Goal: Task Accomplishment & Management: Manage account settings

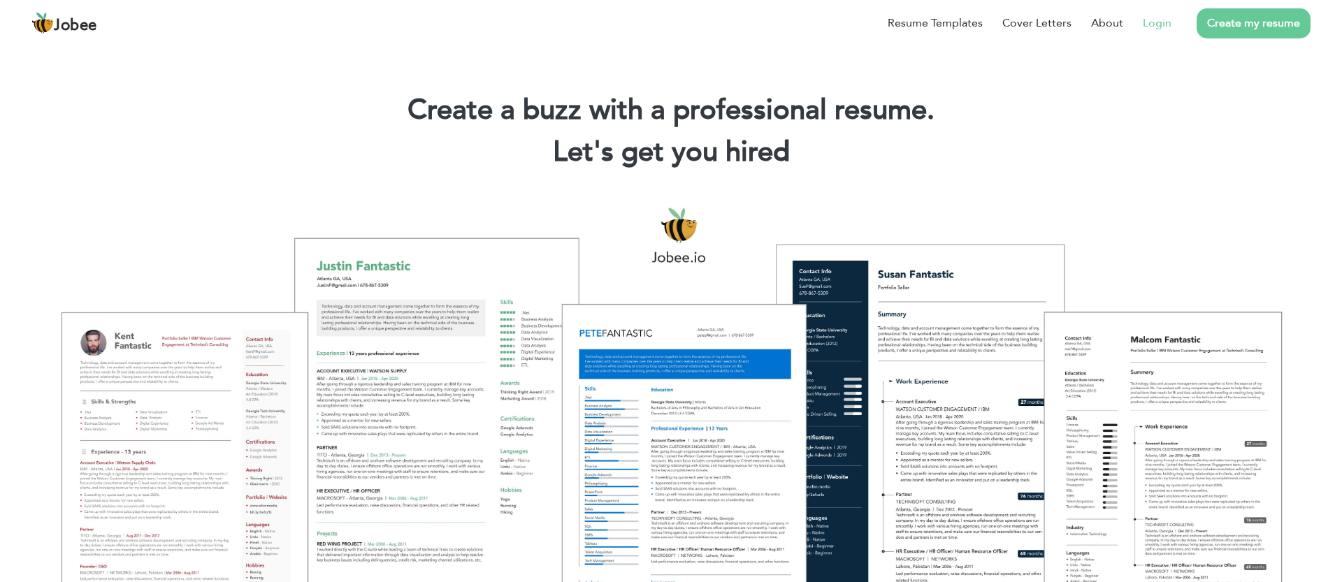
click at [1155, 23] on link "Login" at bounding box center [1157, 23] width 29 height 17
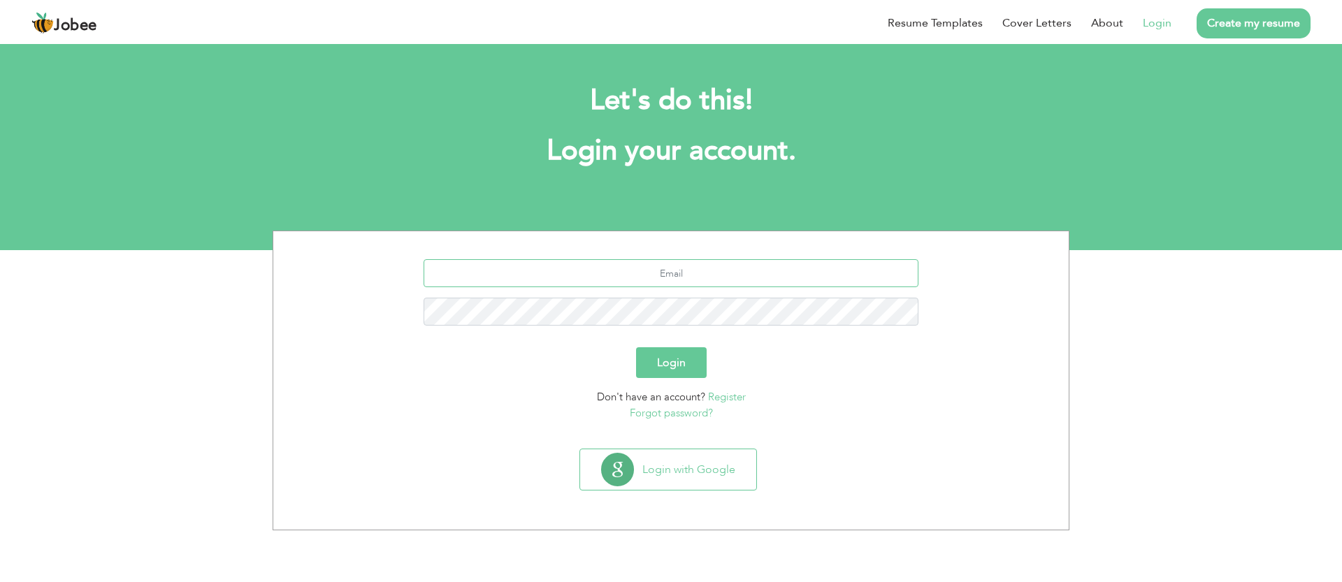
click at [645, 278] on input "text" at bounding box center [672, 273] width 496 height 28
type input "mazharmonga@hotmail.com"
click at [680, 374] on button "Login" at bounding box center [671, 363] width 71 height 31
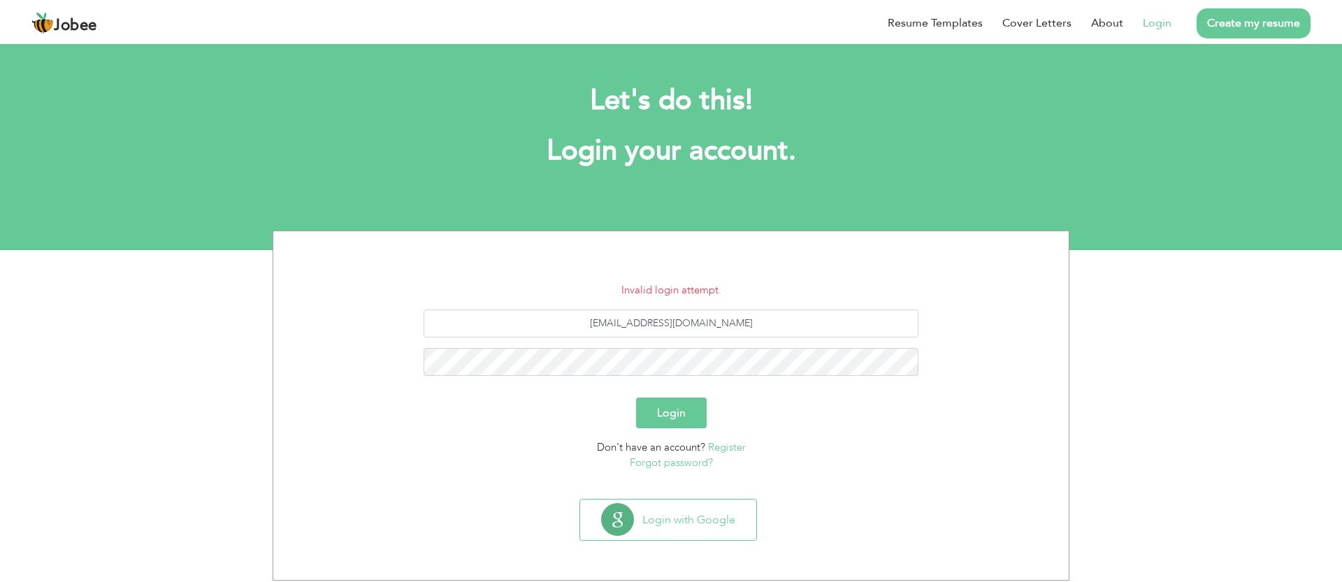
click at [680, 404] on button "Login" at bounding box center [671, 413] width 71 height 31
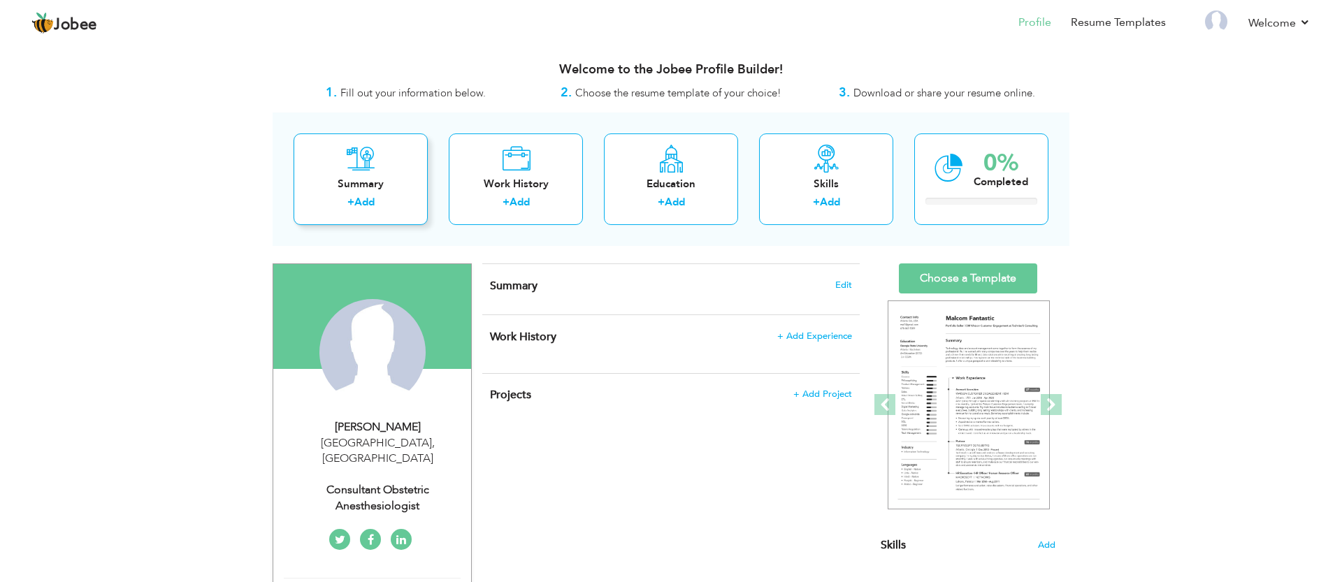
click at [374, 199] on link "Add" at bounding box center [364, 202] width 20 height 14
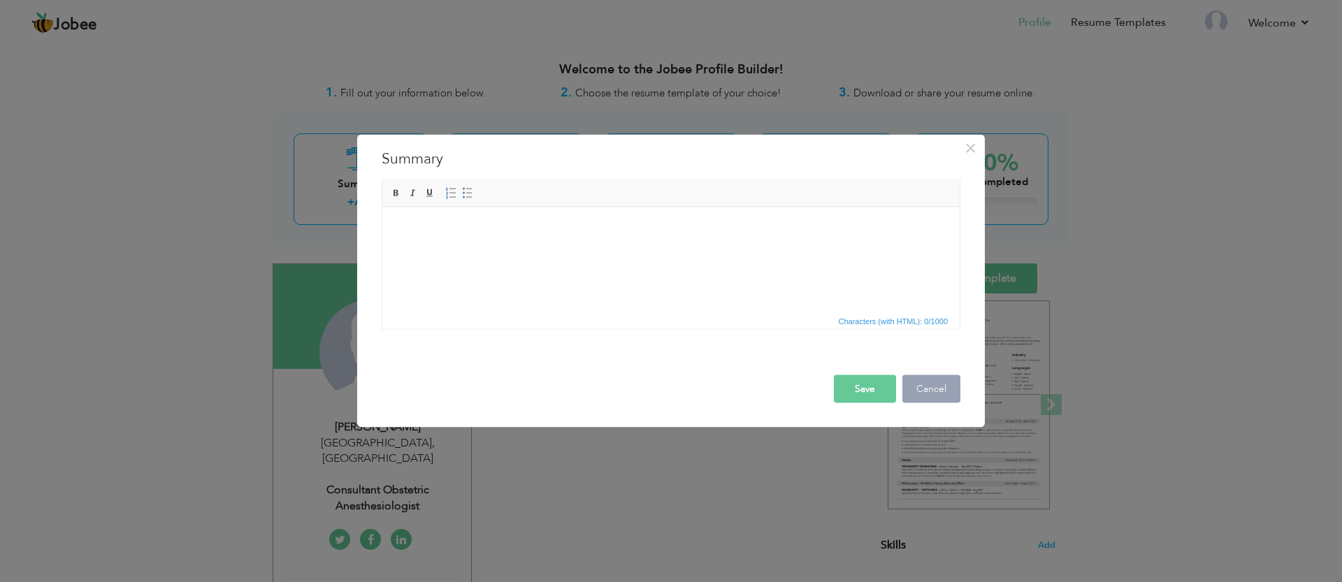
click at [943, 384] on button "Cancel" at bounding box center [932, 389] width 58 height 28
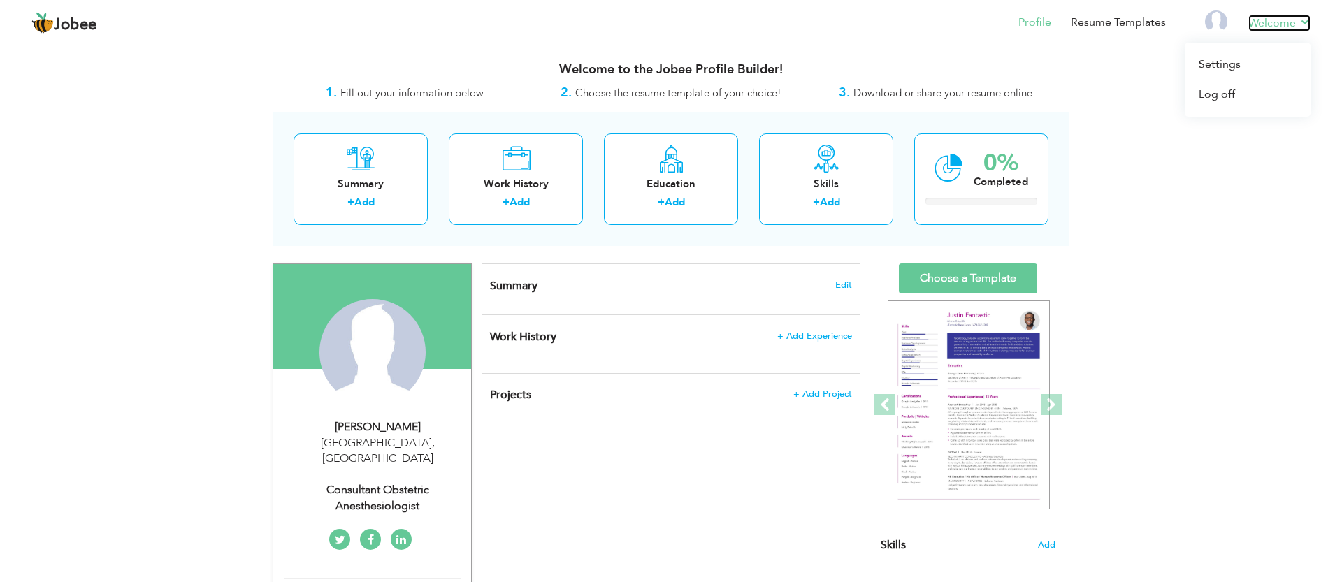
click at [1254, 22] on link "Welcome" at bounding box center [1280, 23] width 62 height 17
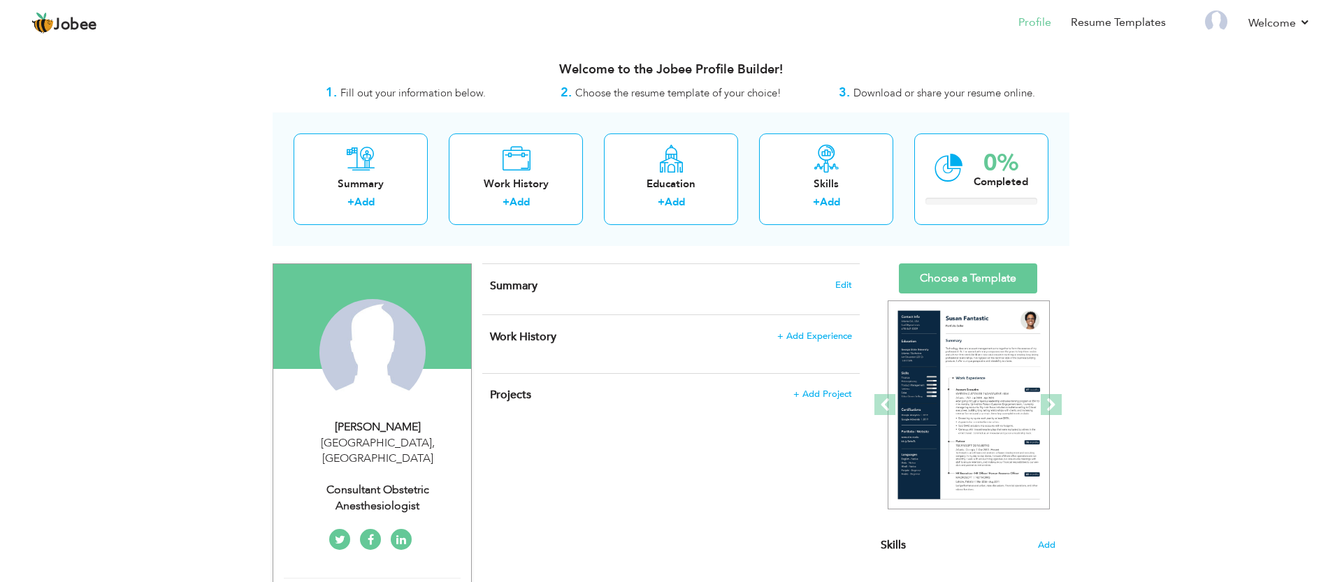
click at [967, 96] on span "Download or share your resume online." at bounding box center [945, 93] width 182 height 14
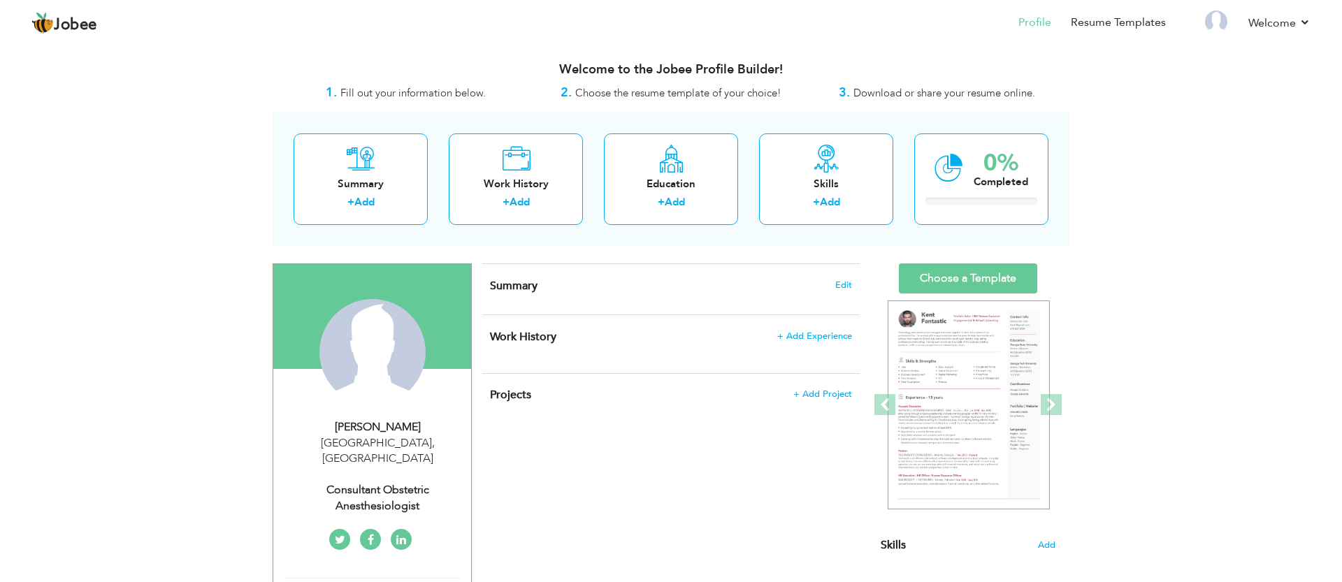
click at [917, 84] on div "3. Download or share your resume online." at bounding box center [937, 93] width 266 height 18
click at [896, 93] on span "Download or share your resume online." at bounding box center [945, 93] width 182 height 14
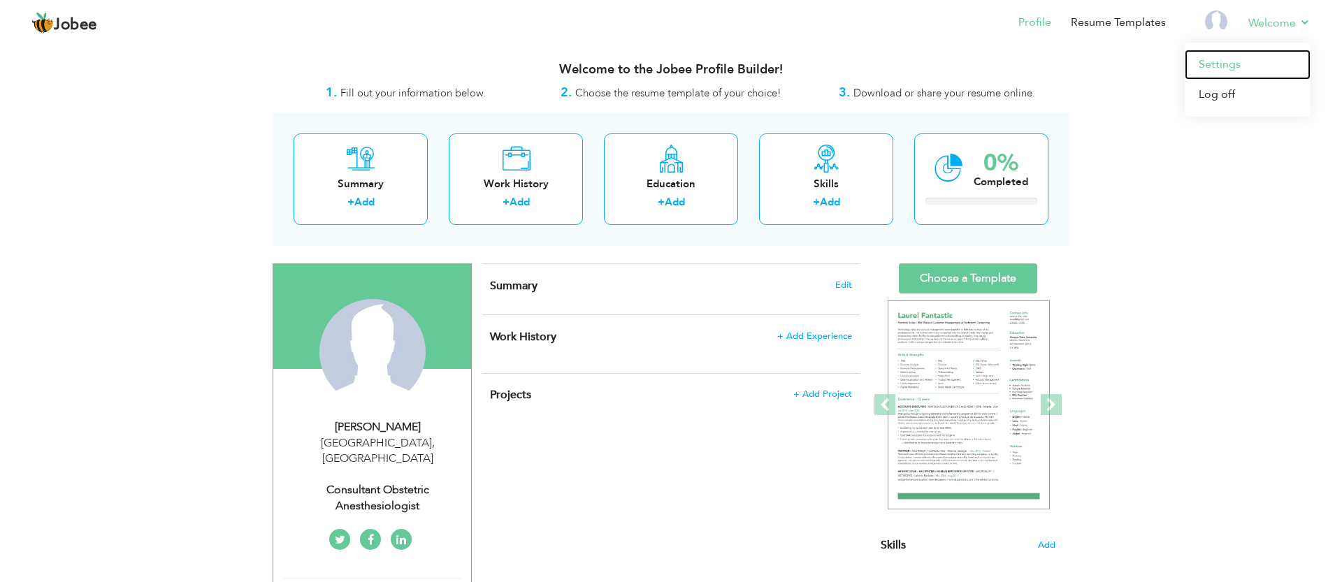
click at [1236, 66] on link "Settings" at bounding box center [1248, 65] width 126 height 30
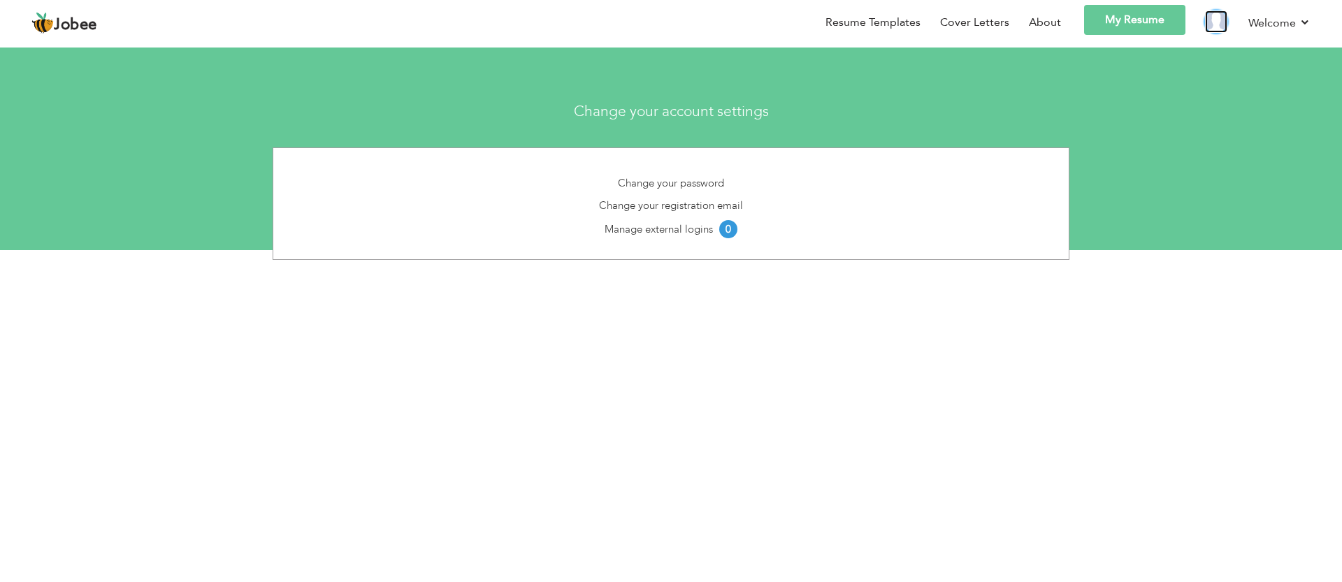
click at [1217, 24] on img at bounding box center [1216, 21] width 22 height 22
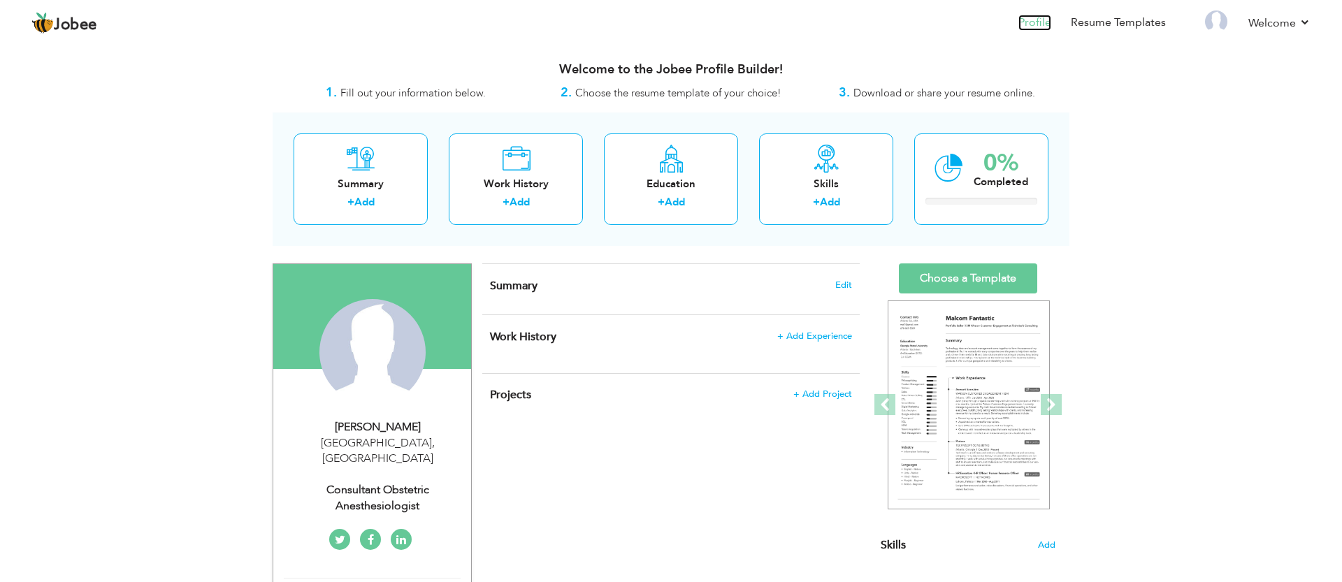
click at [1044, 25] on link "Profile" at bounding box center [1035, 23] width 33 height 16
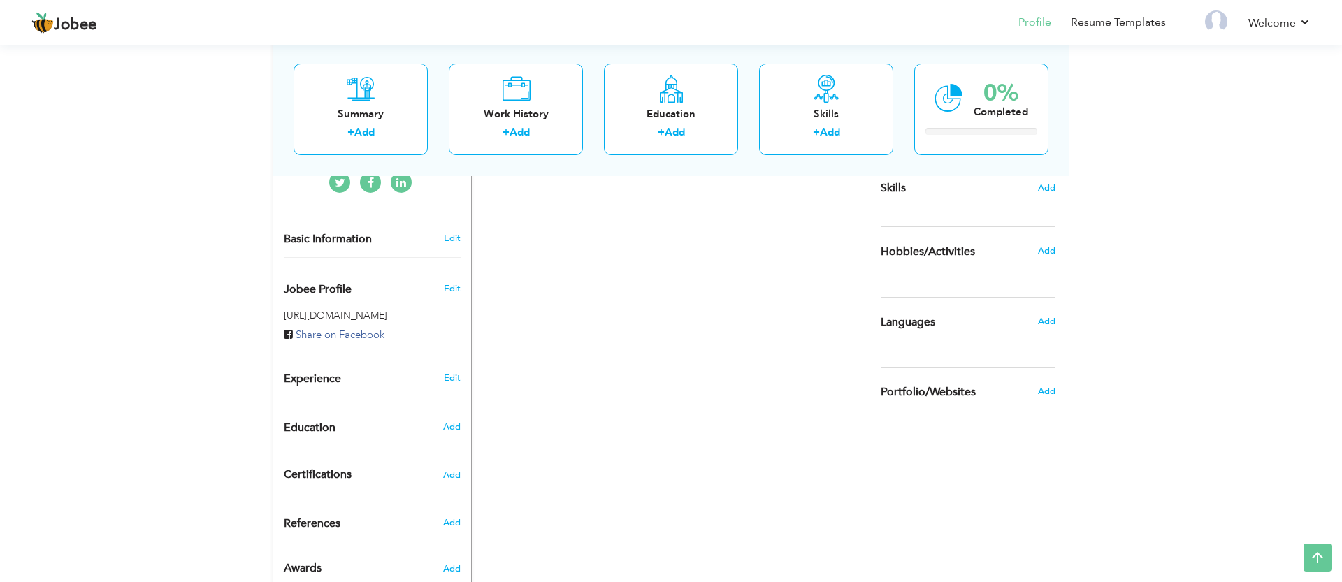
scroll to position [389, 0]
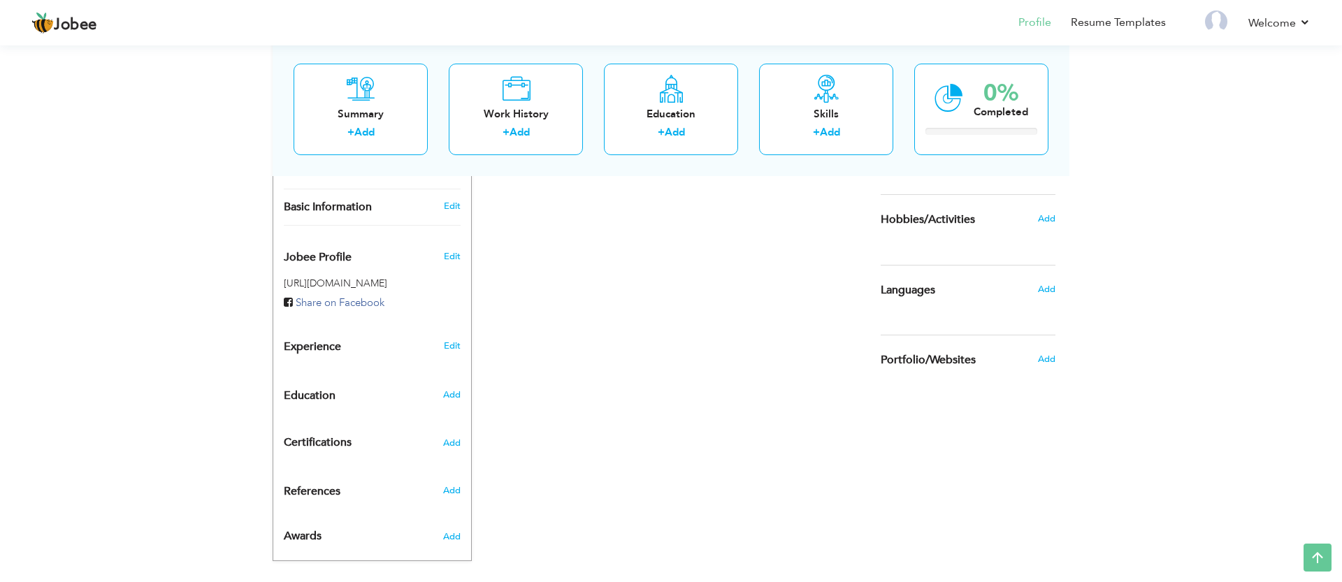
click at [340, 252] on span "Jobee Profile" at bounding box center [318, 258] width 68 height 13
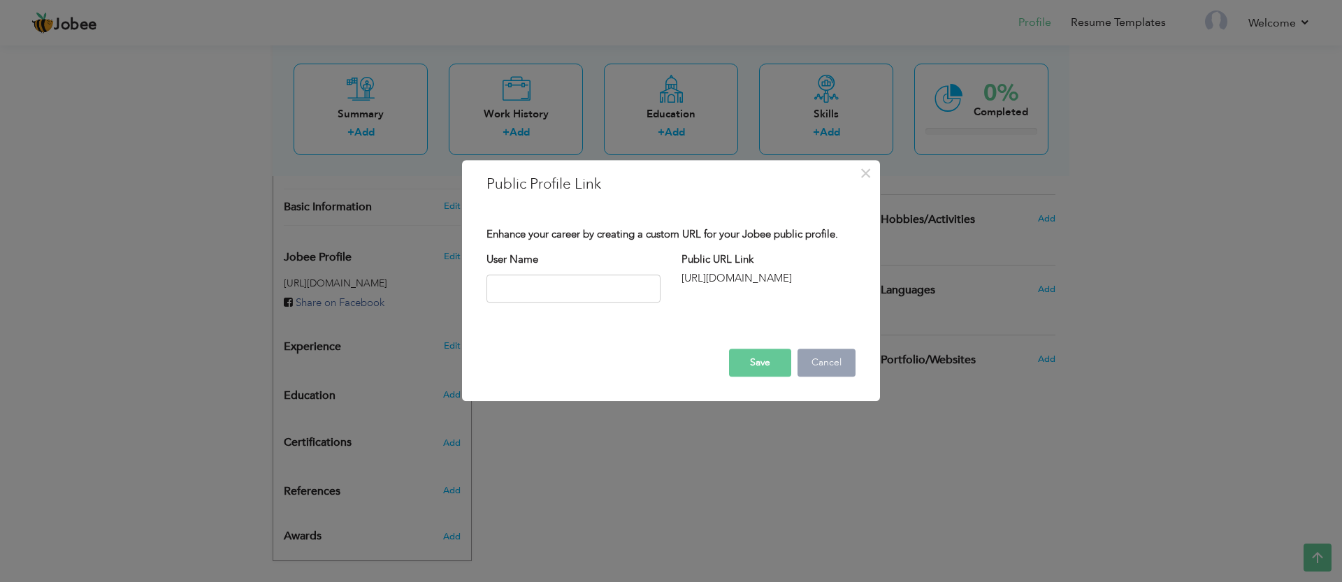
click at [826, 371] on button "Cancel" at bounding box center [827, 363] width 58 height 28
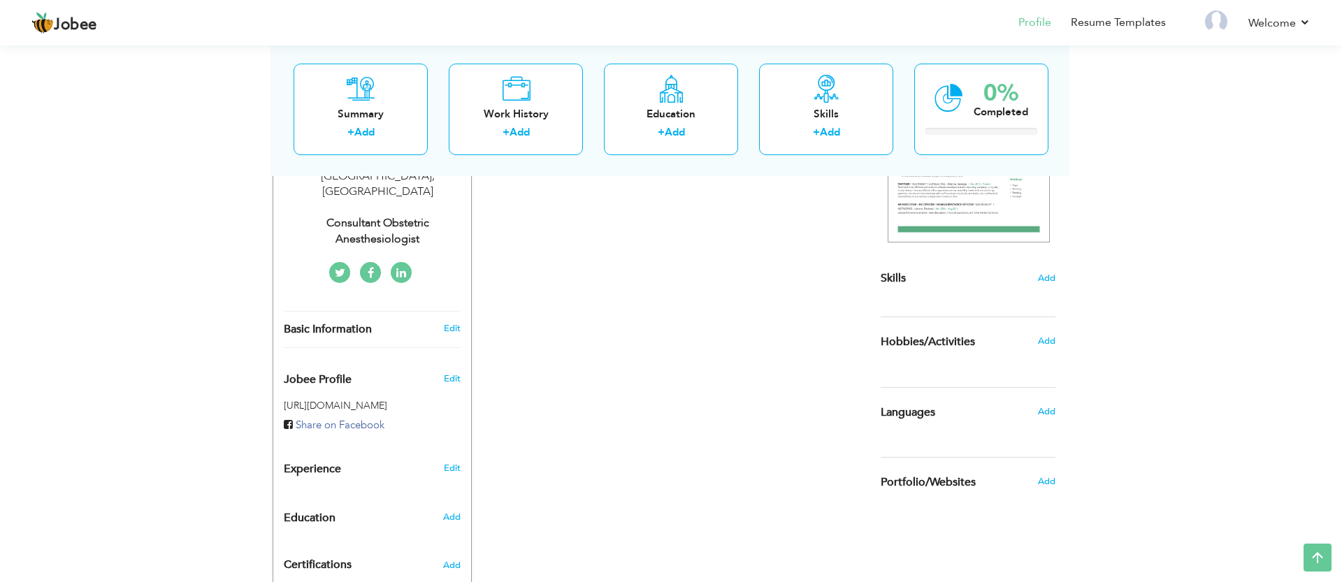
scroll to position [271, 0]
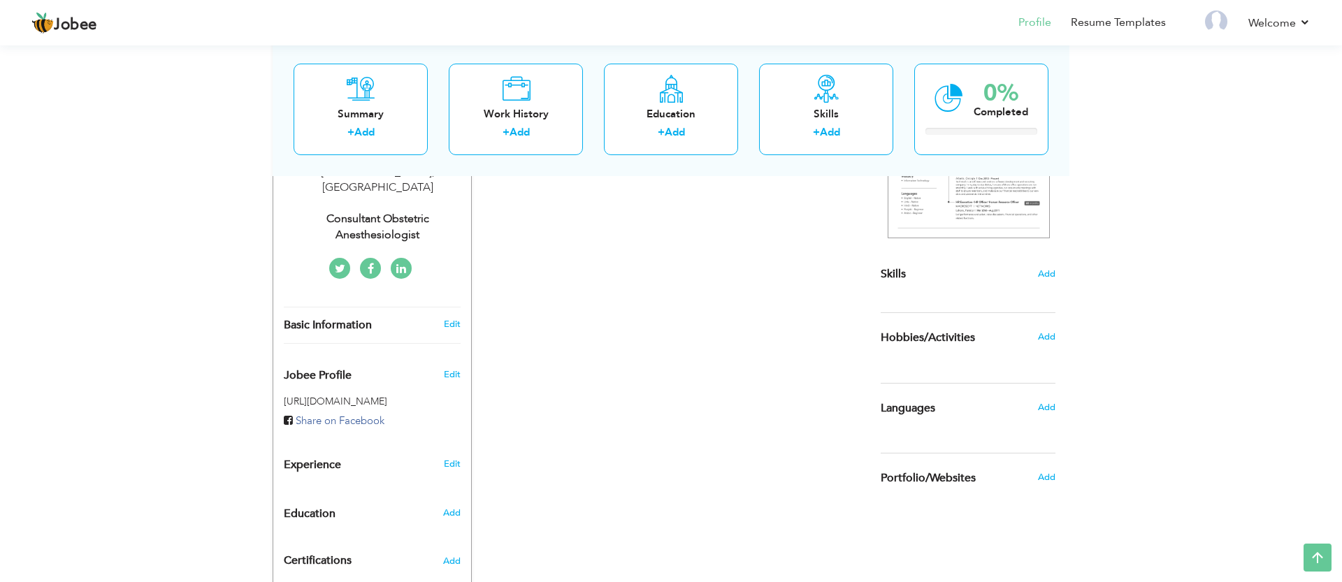
click at [331, 370] on span "Jobee Profile" at bounding box center [318, 376] width 68 height 13
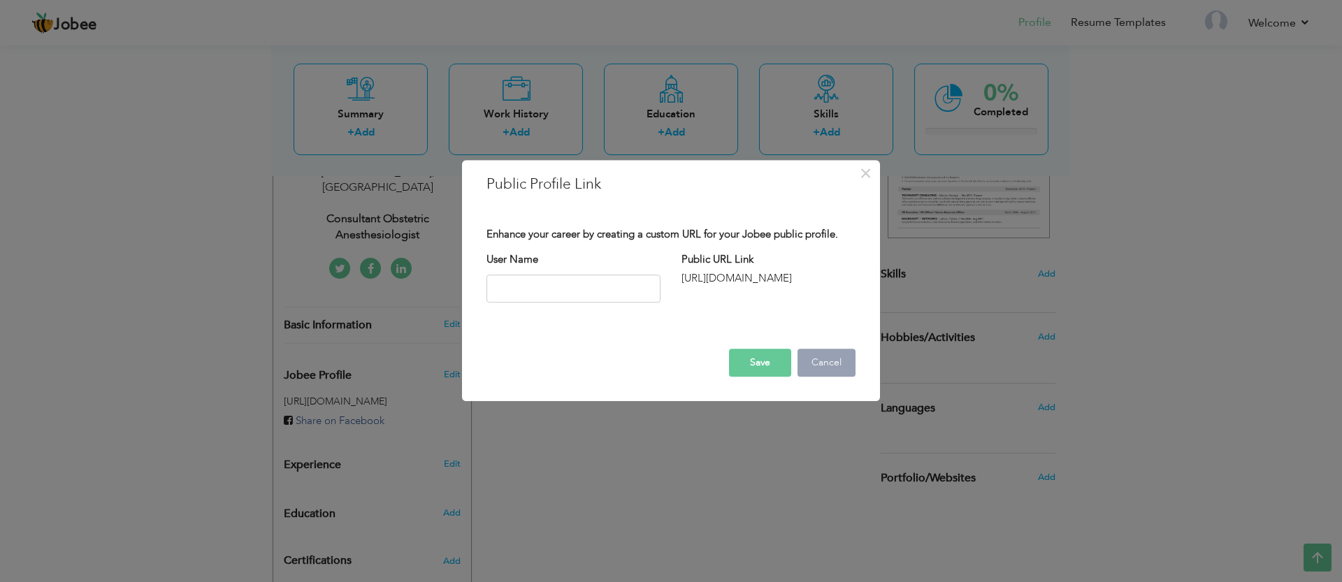
click at [817, 366] on button "Cancel" at bounding box center [827, 363] width 58 height 28
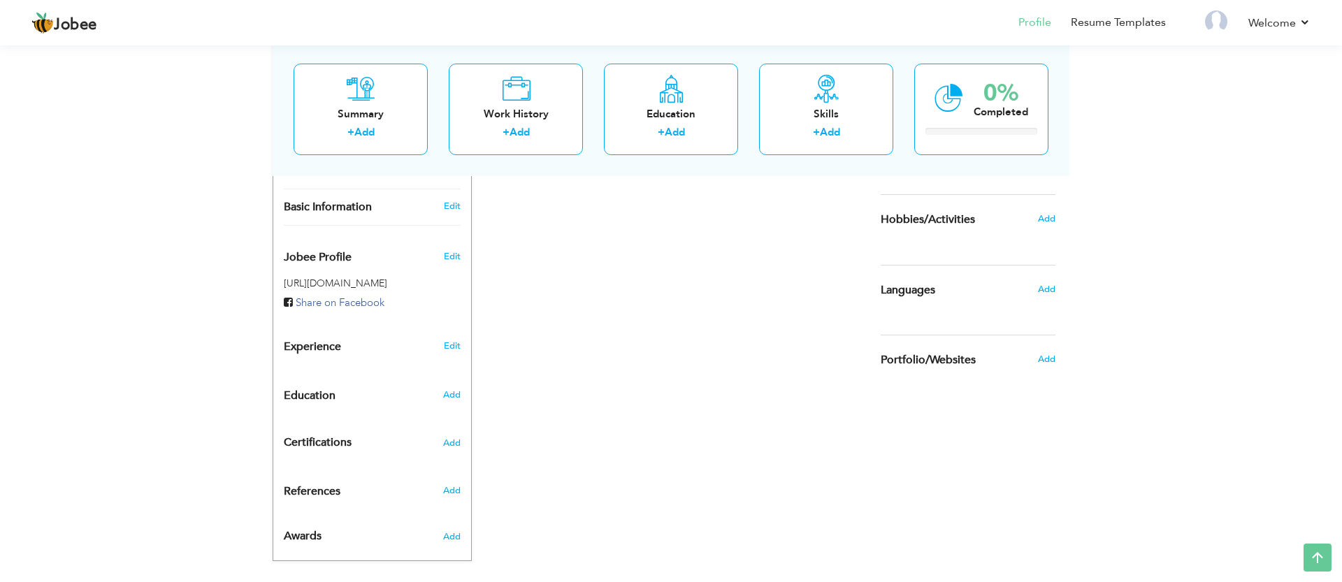
scroll to position [0, 0]
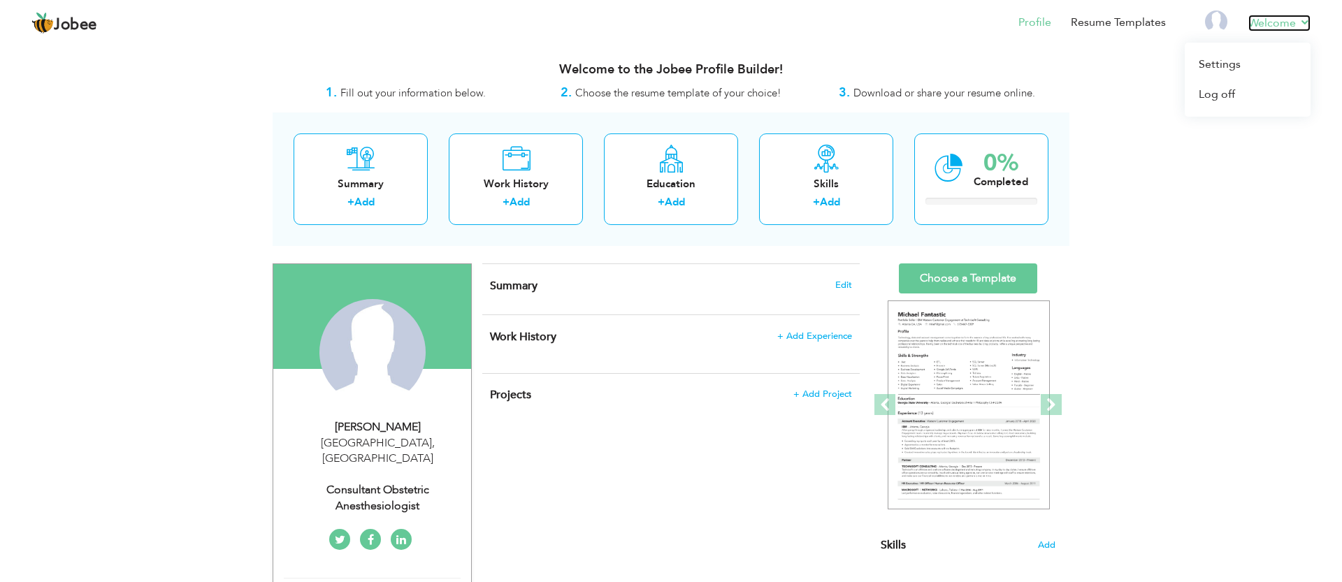
click at [1307, 15] on link "Welcome" at bounding box center [1280, 23] width 62 height 17
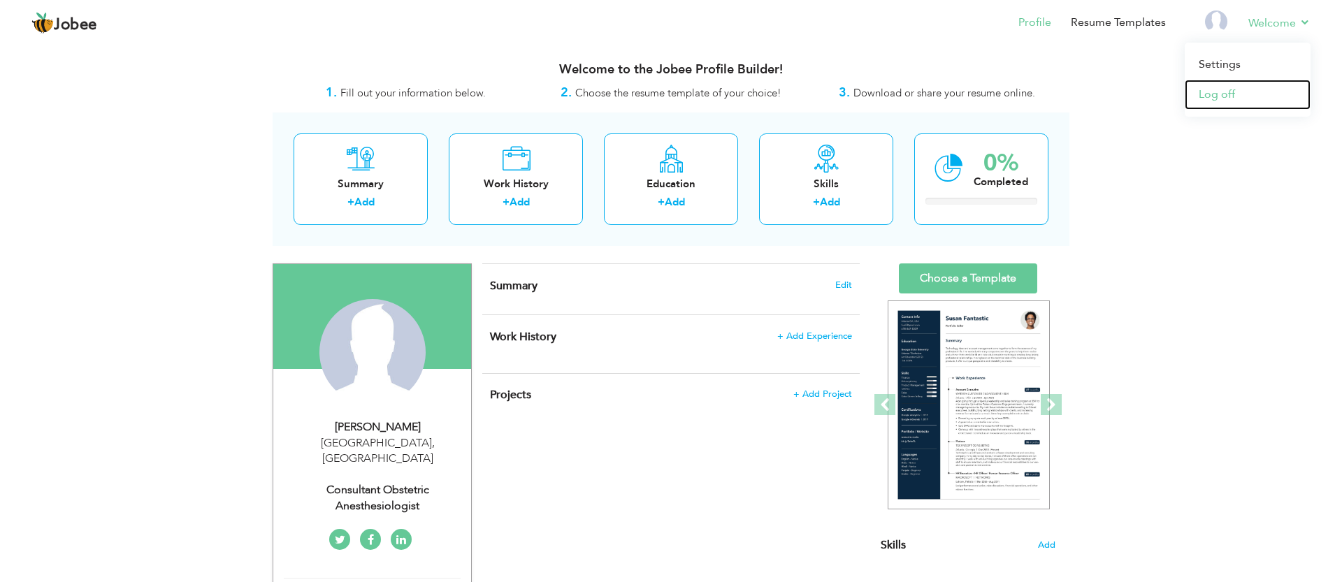
click at [1227, 93] on link "Log off" at bounding box center [1248, 95] width 126 height 30
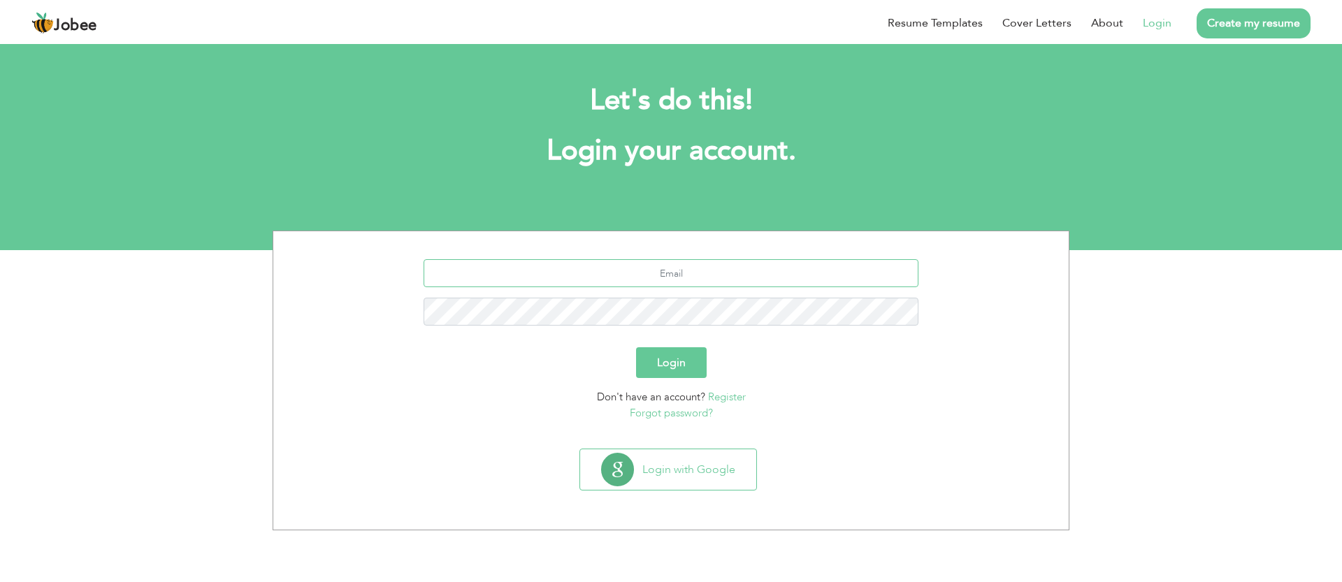
click at [666, 271] on input "text" at bounding box center [672, 273] width 496 height 28
type input "mazharmonga@hotmail.com"
click at [674, 359] on button "Login" at bounding box center [671, 363] width 71 height 31
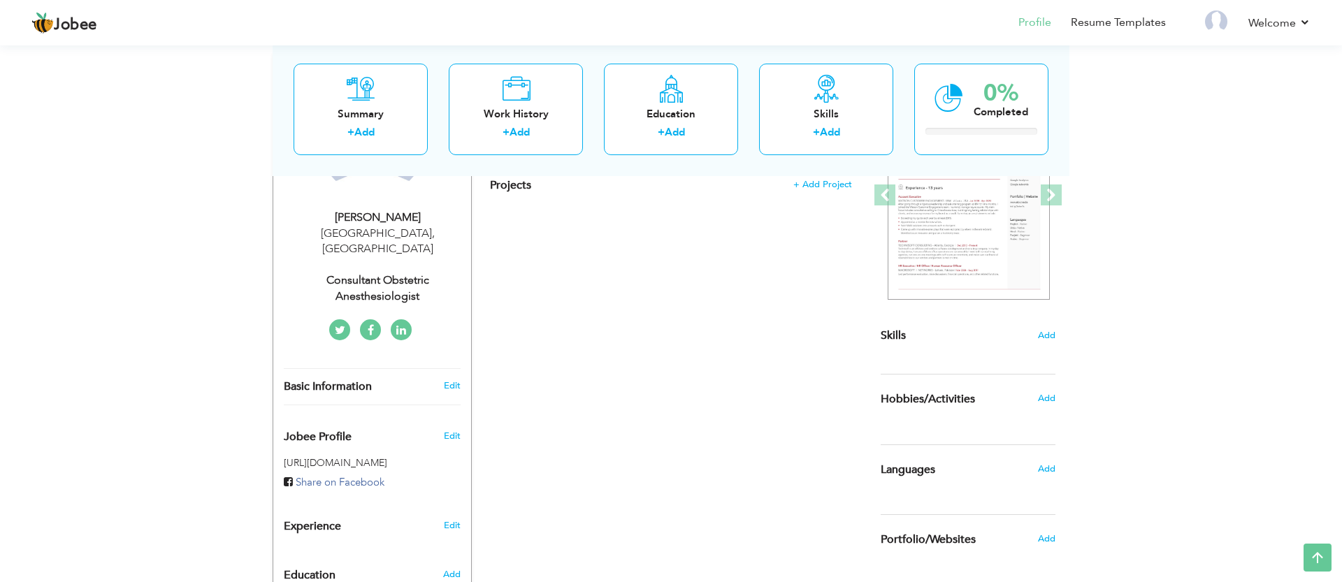
scroll to position [207, 0]
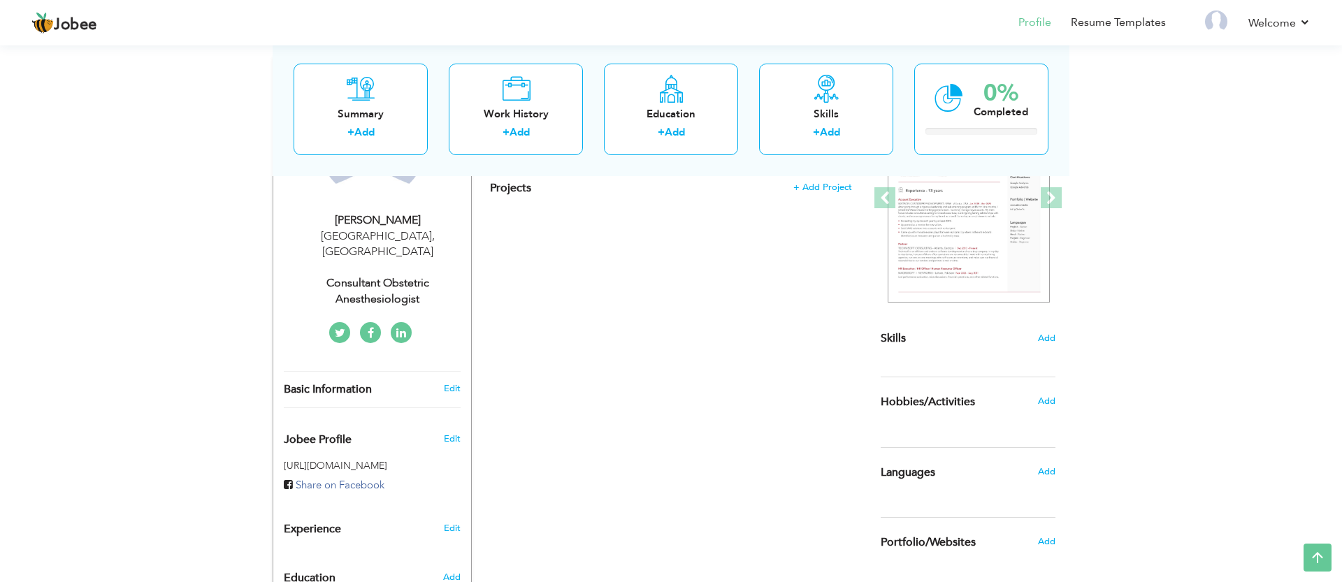
click at [322, 461] on h5 "[URL][DOMAIN_NAME]" at bounding box center [372, 466] width 177 height 10
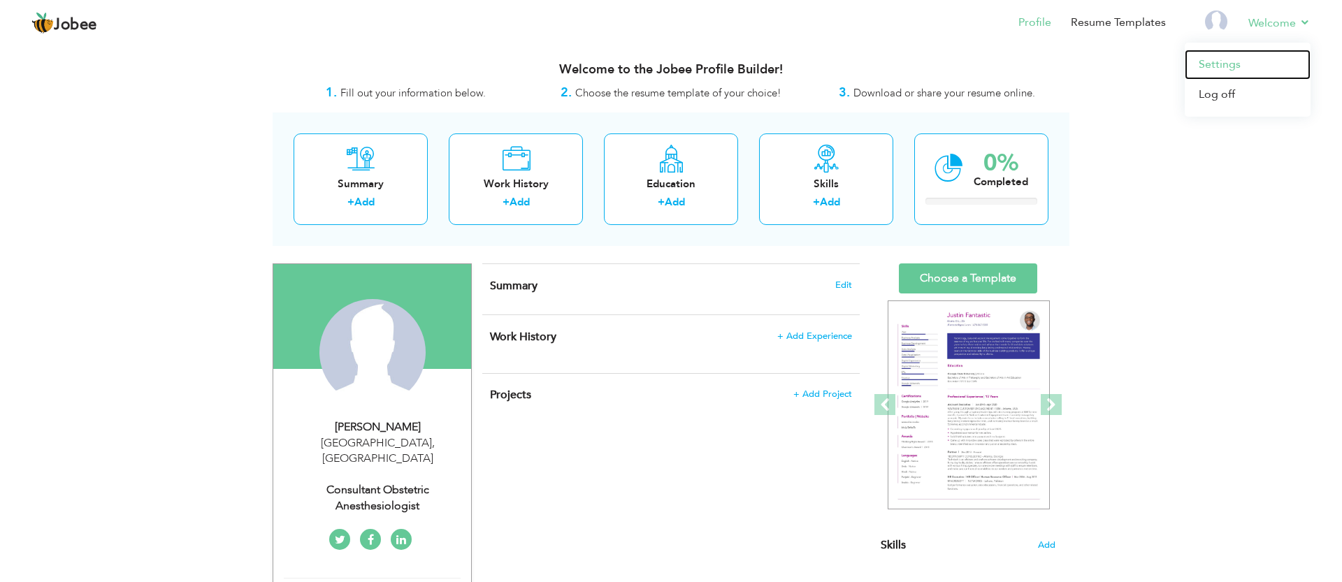
click at [1231, 63] on link "Settings" at bounding box center [1248, 65] width 126 height 30
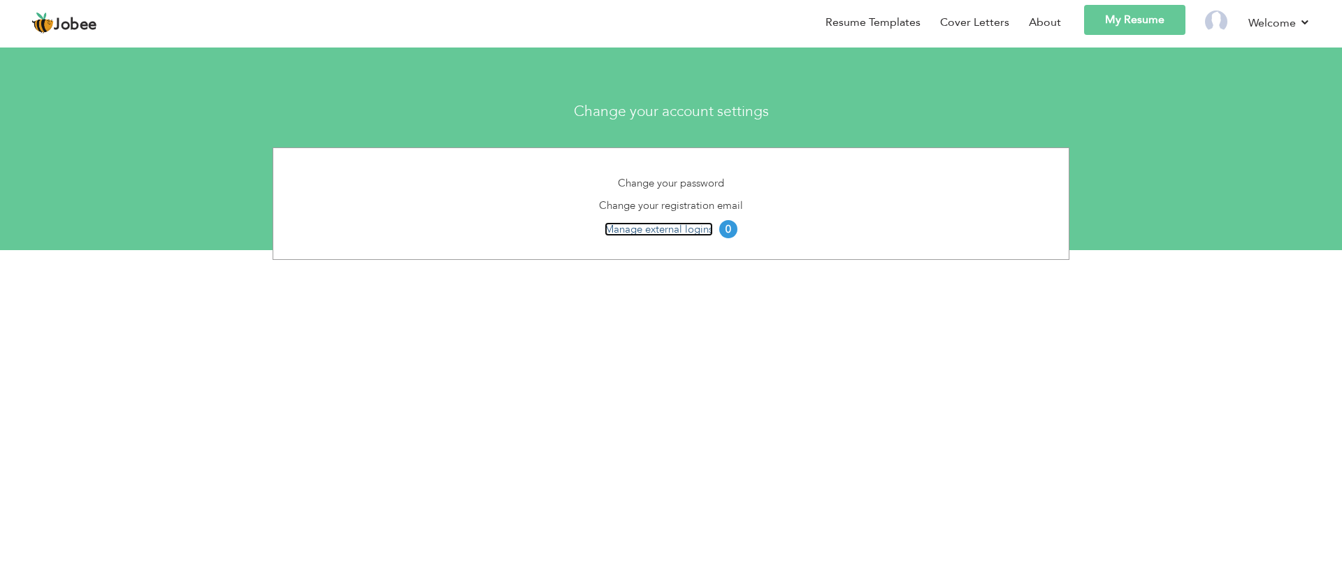
click at [679, 230] on link "Manage external logins" at bounding box center [659, 229] width 108 height 14
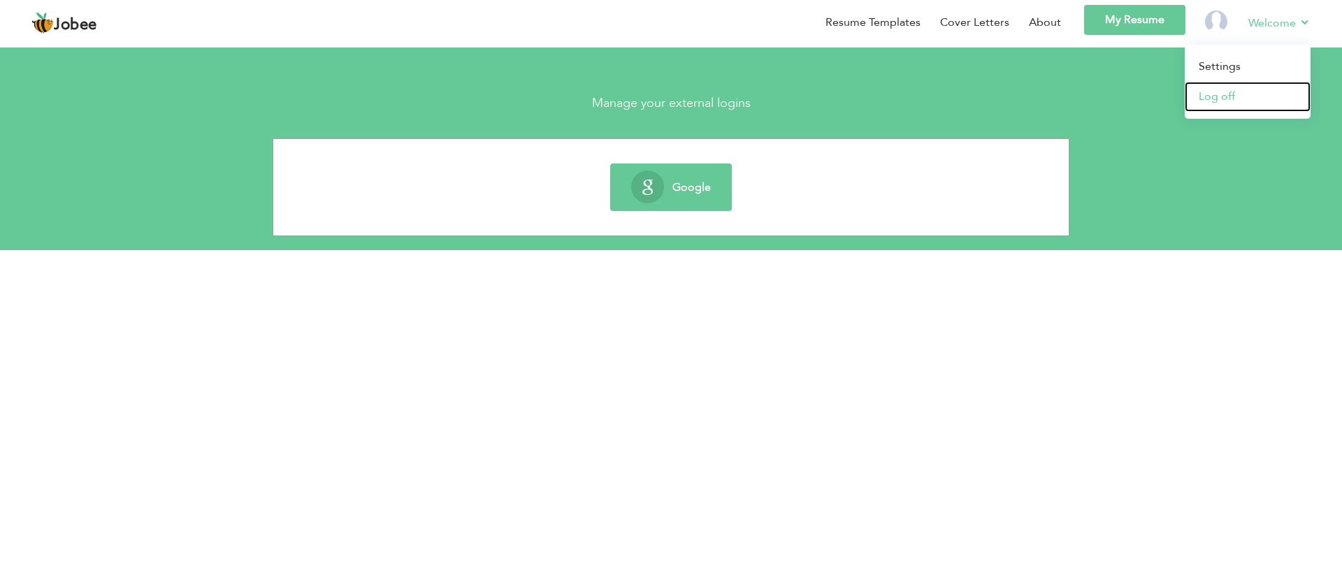
click at [1219, 92] on link "Log off" at bounding box center [1248, 97] width 126 height 30
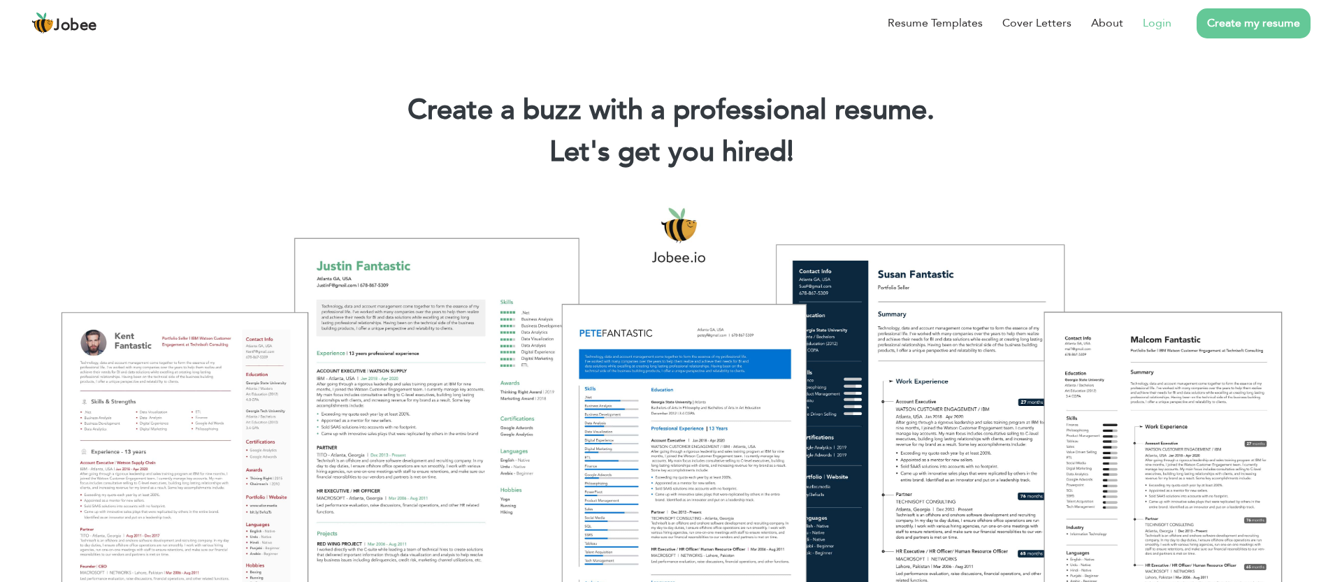
click at [1160, 20] on link "Login" at bounding box center [1157, 23] width 29 height 17
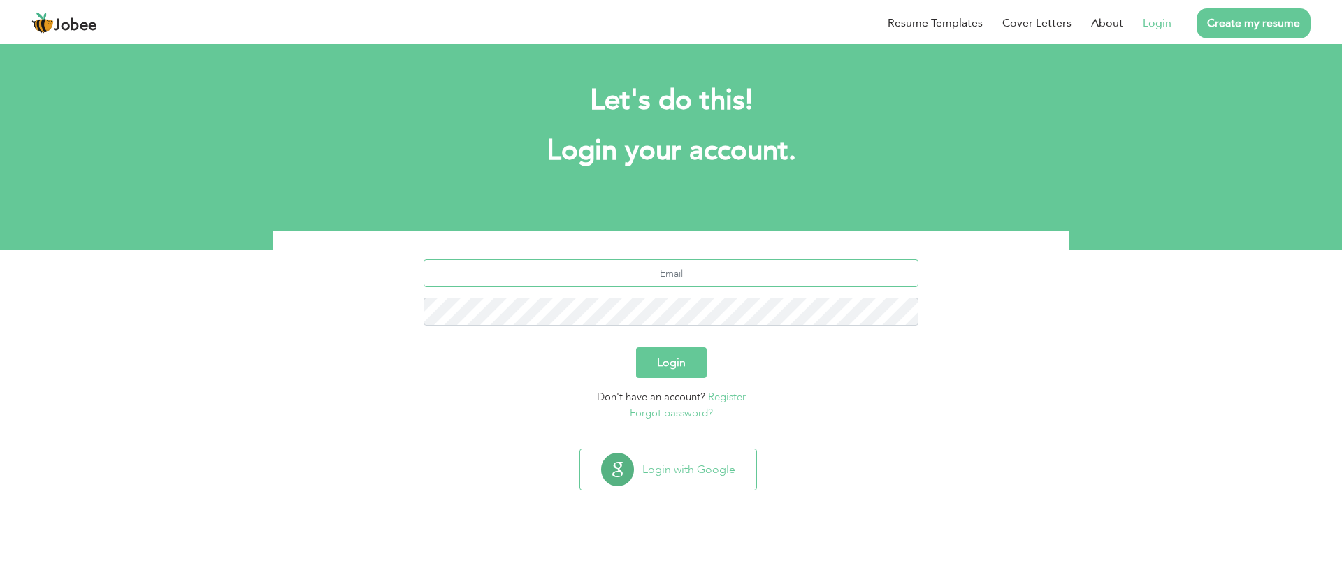
click at [667, 270] on input "text" at bounding box center [672, 273] width 496 height 28
type input "[EMAIL_ADDRESS][DOMAIN_NAME]"
click at [673, 371] on button "Login" at bounding box center [671, 363] width 71 height 31
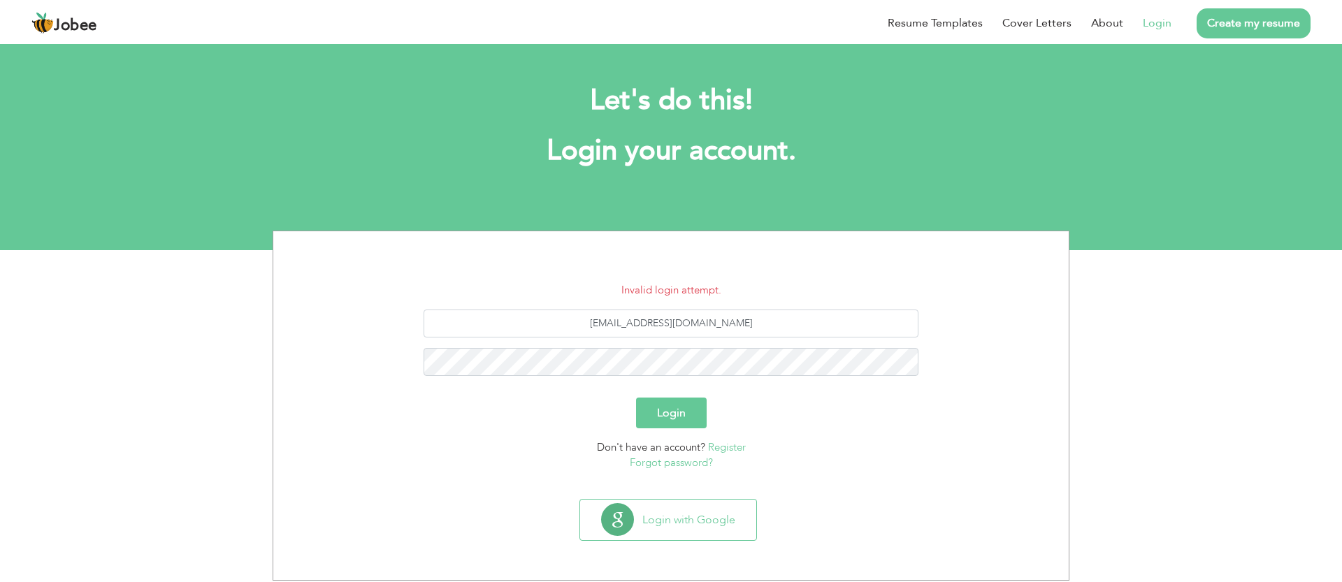
click at [678, 462] on link "Forgot password?" at bounding box center [671, 463] width 83 height 14
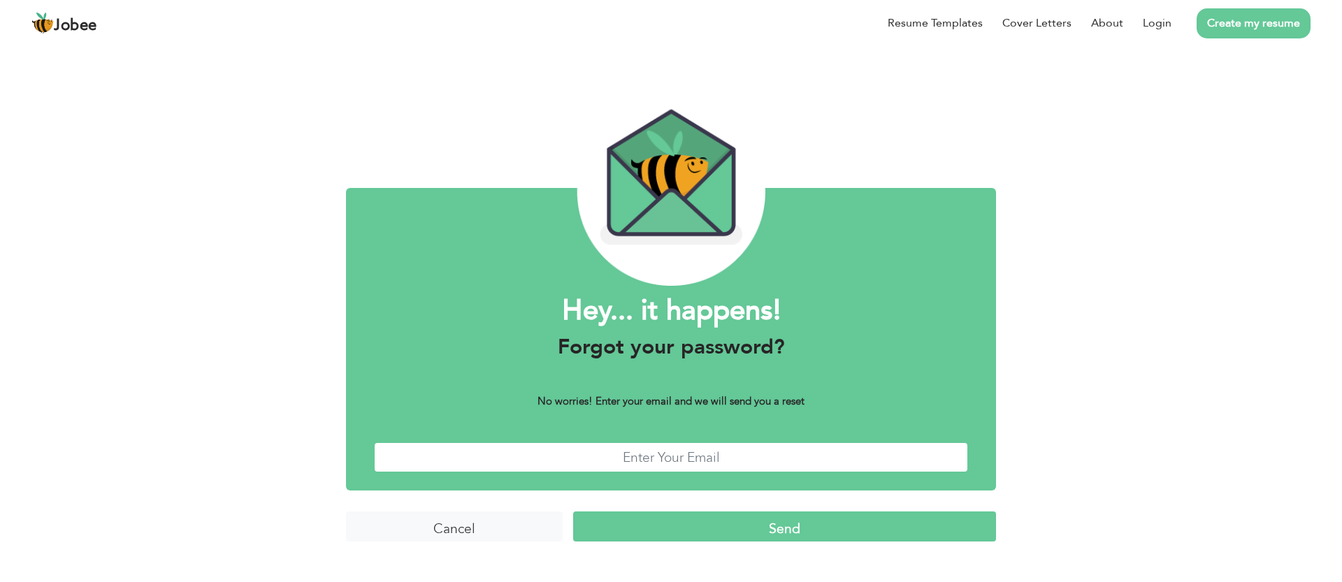
click at [666, 457] on input "text" at bounding box center [671, 458] width 594 height 30
type input "[EMAIL_ADDRESS][DOMAIN_NAME]"
click at [757, 531] on input "Send" at bounding box center [784, 527] width 423 height 30
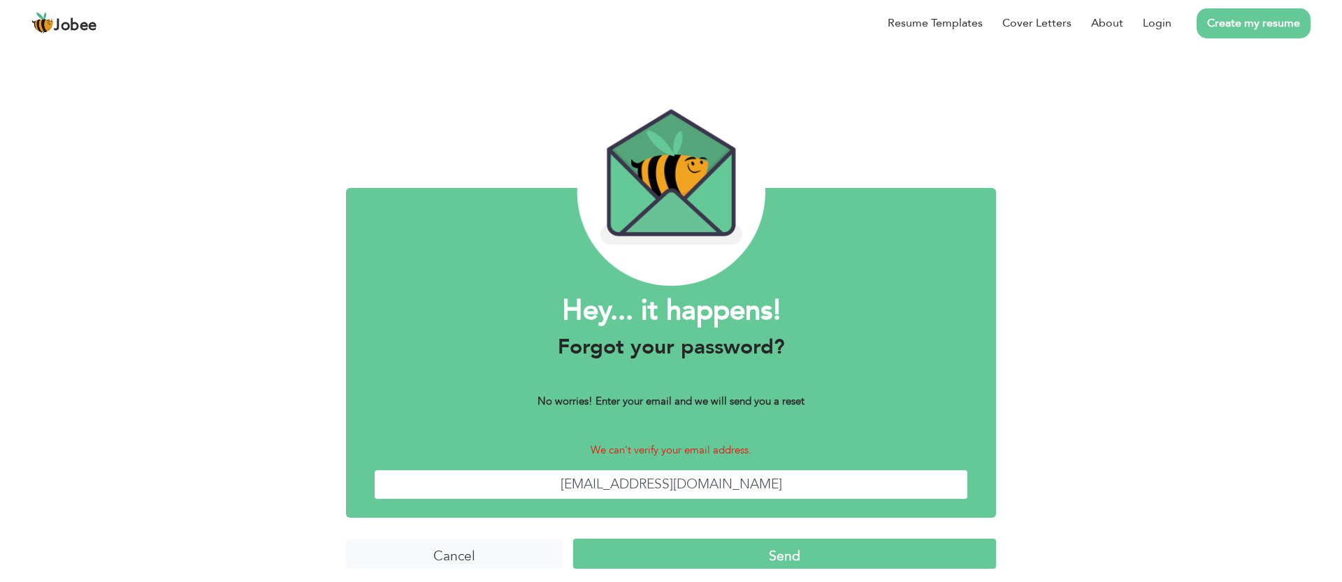
click at [773, 485] on input "[EMAIL_ADDRESS][DOMAIN_NAME]" at bounding box center [671, 485] width 594 height 30
drag, startPoint x: 773, startPoint y: 485, endPoint x: 557, endPoint y: 489, distance: 216.1
click at [557, 489] on input "[EMAIL_ADDRESS][DOMAIN_NAME]" at bounding box center [671, 485] width 594 height 30
click at [666, 488] on input "text" at bounding box center [671, 485] width 594 height 30
type input "[EMAIL_ADDRESS][DOMAIN_NAME]"
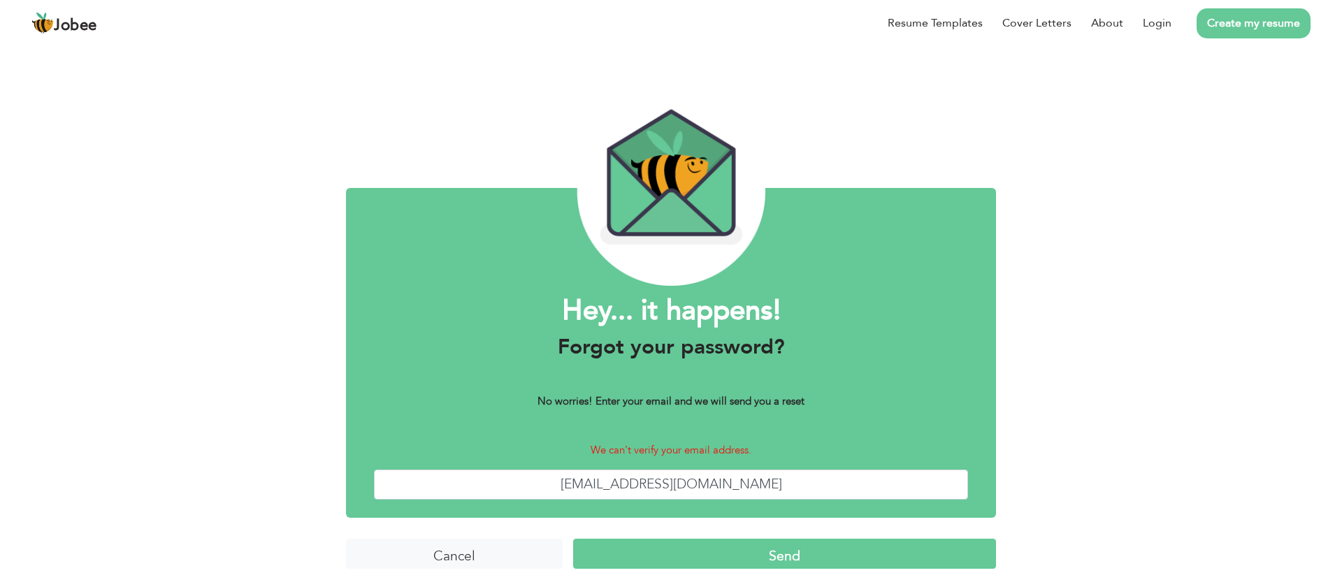
click at [710, 561] on input "Send" at bounding box center [784, 554] width 423 height 30
click at [787, 485] on input "drmonga@mnmmedicalrecruiters.com" at bounding box center [671, 485] width 594 height 30
drag, startPoint x: 787, startPoint y: 485, endPoint x: 501, endPoint y: 479, distance: 286.0
click at [501, 479] on input "drmonga@mnmmedicalrecruiters.com" at bounding box center [671, 485] width 594 height 30
click at [640, 480] on input "text" at bounding box center [671, 485] width 594 height 30
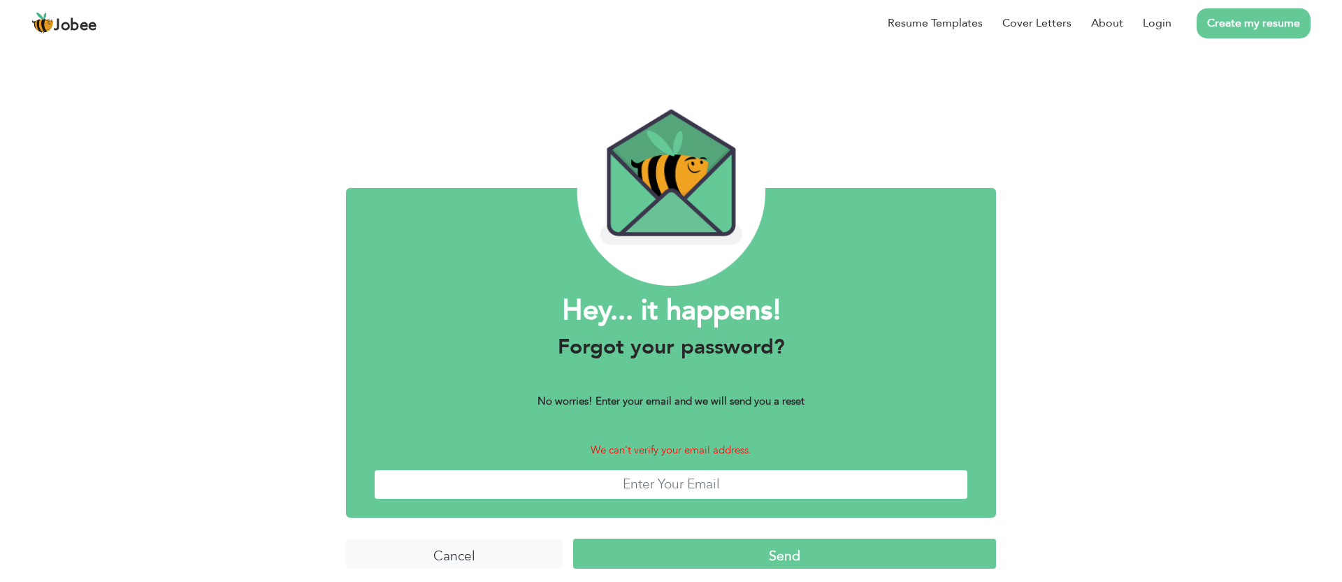
type input "[EMAIL_ADDRESS][DOMAIN_NAME]"
click at [739, 559] on input "Send" at bounding box center [784, 554] width 423 height 30
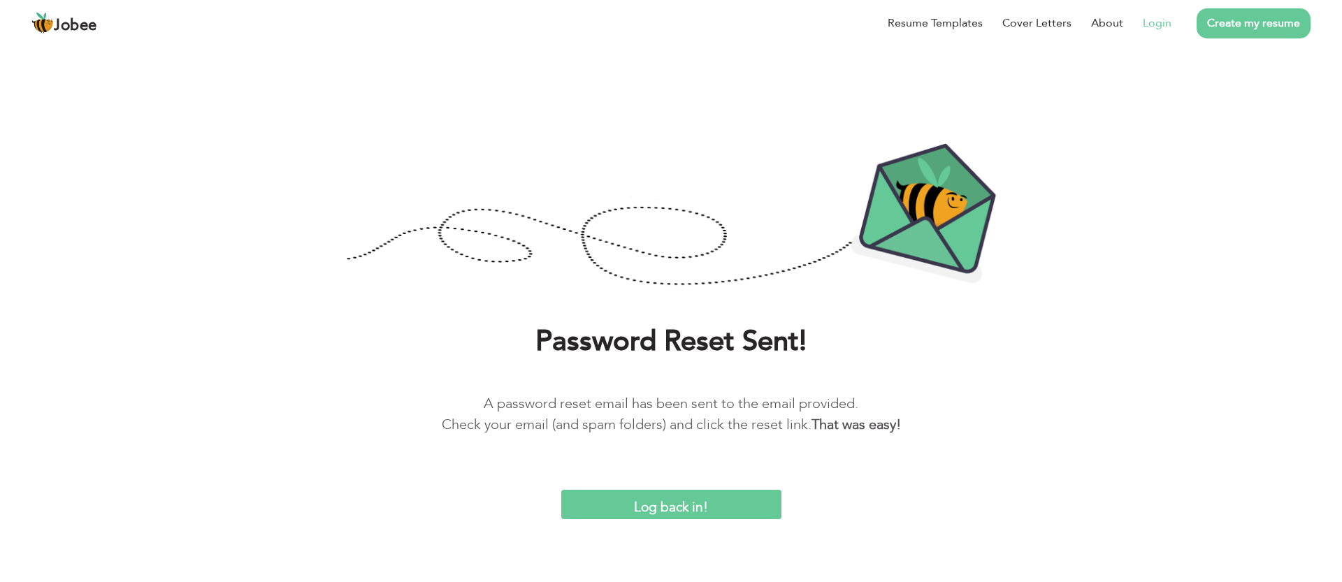
click at [1152, 25] on link "Login" at bounding box center [1157, 23] width 29 height 17
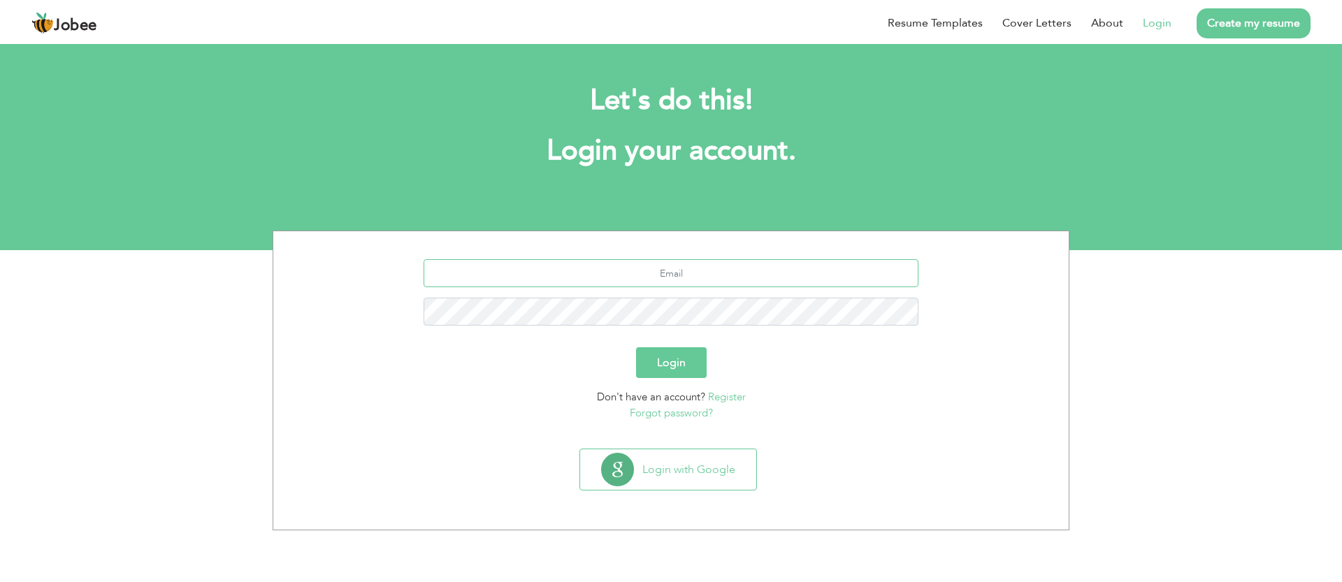
click at [701, 268] on input "text" at bounding box center [672, 273] width 496 height 28
type input "[EMAIL_ADDRESS][DOMAIN_NAME]"
click at [673, 368] on button "Login" at bounding box center [671, 363] width 71 height 31
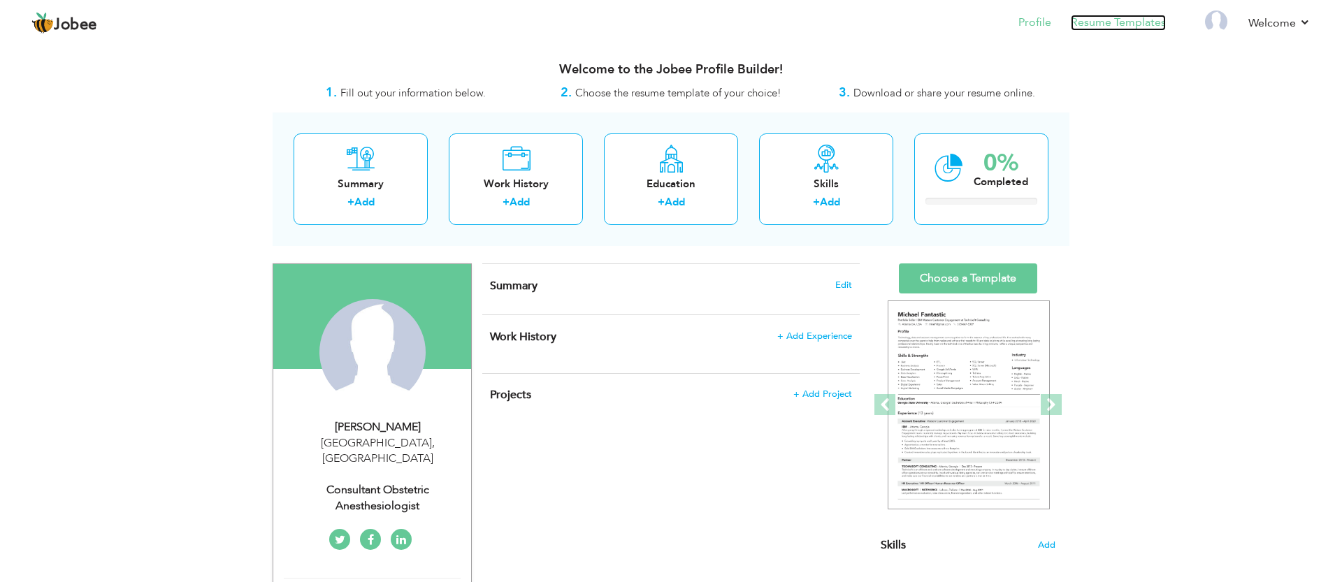
click at [1127, 19] on link "Resume Templates" at bounding box center [1118, 23] width 95 height 16
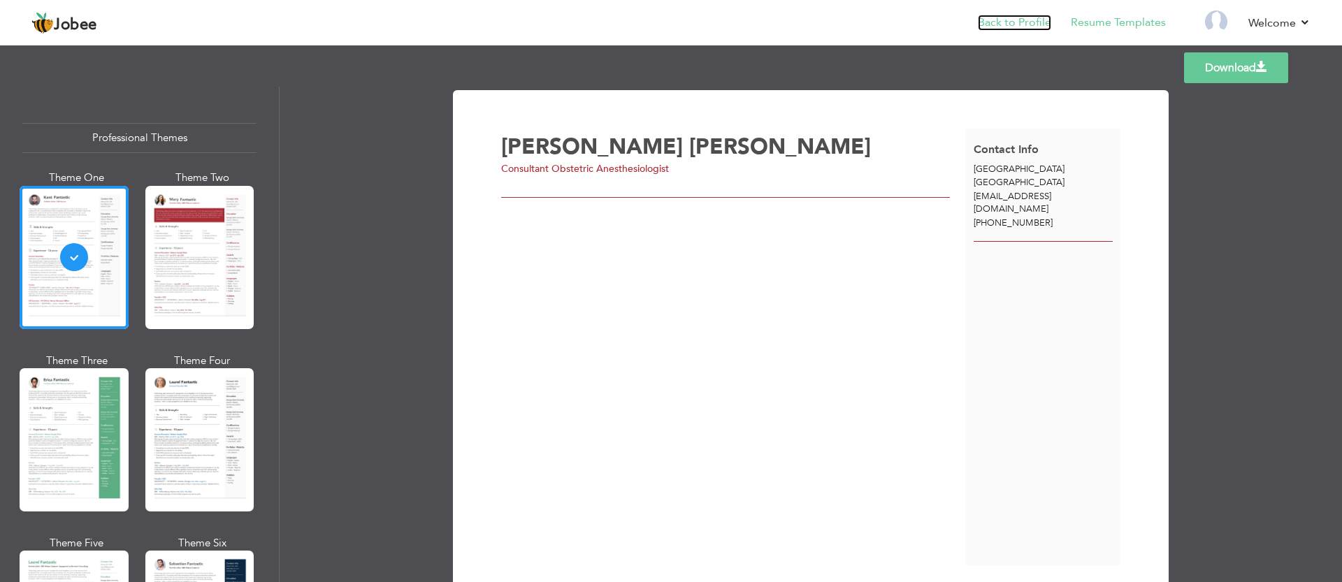
click at [1025, 23] on link "Back to Profile" at bounding box center [1014, 23] width 73 height 16
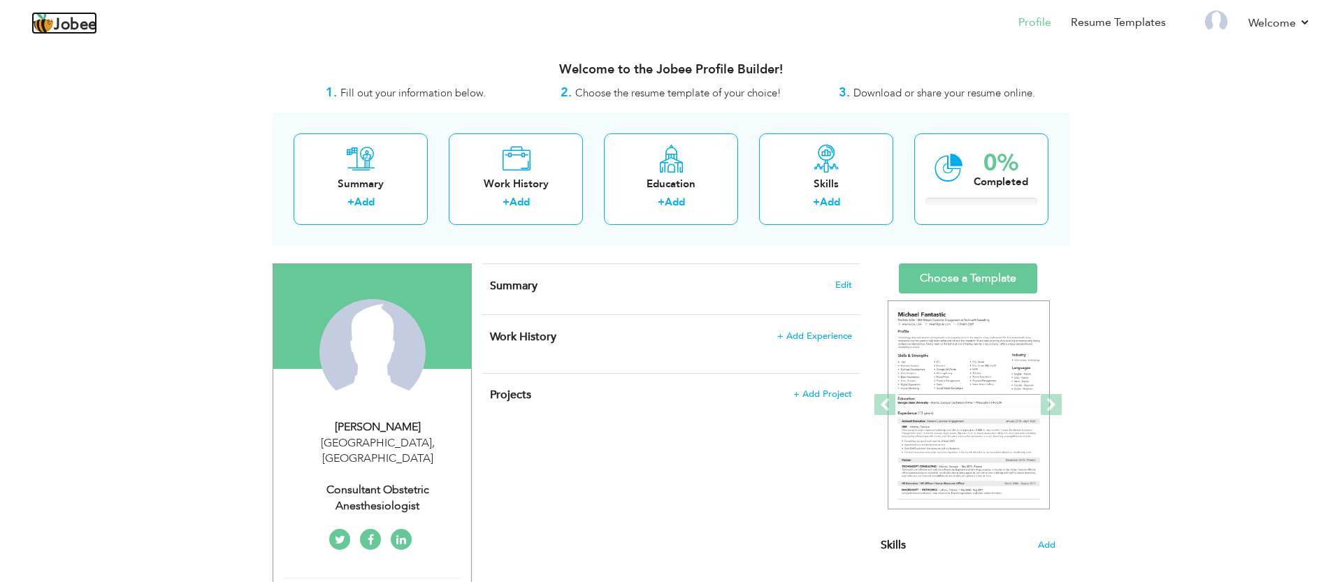
click at [92, 22] on span "Jobee" at bounding box center [75, 24] width 43 height 15
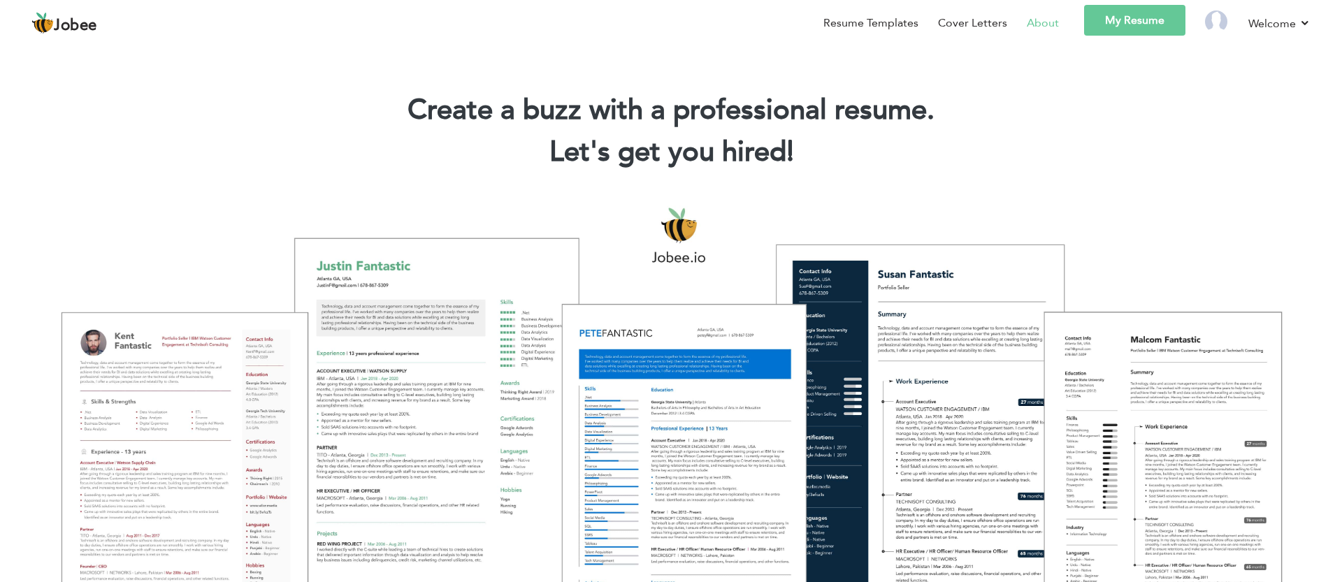
click at [1050, 23] on link "About" at bounding box center [1043, 23] width 32 height 17
